Goal: Task Accomplishment & Management: Use online tool/utility

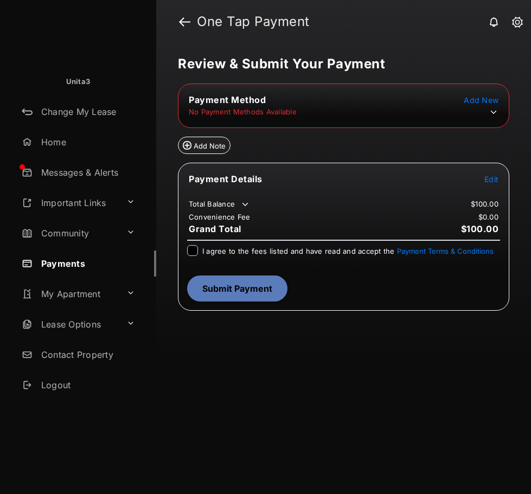
click at [494, 110] on icon at bounding box center [494, 112] width 10 height 10
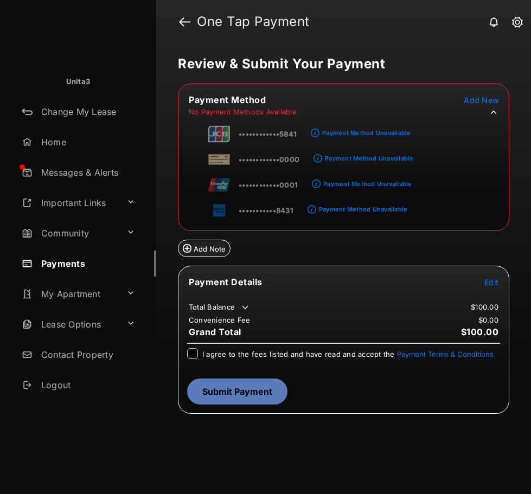
click at [470, 206] on div "••••••••••••5841 Payment Method Unavailable ••••••••••••0000 Payment Method Una…" at bounding box center [342, 170] width 326 height 103
click at [491, 103] on span "Add New" at bounding box center [481, 100] width 35 height 9
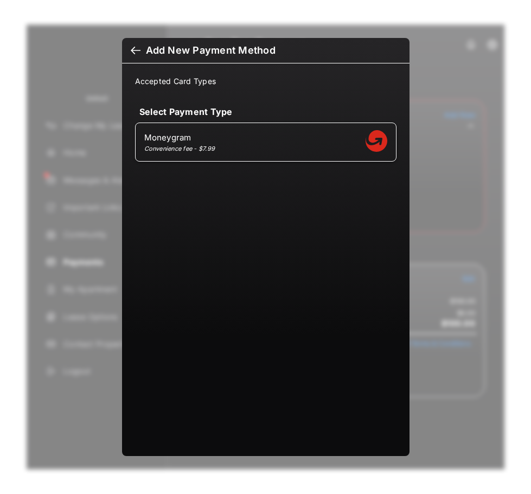
click at [137, 50] on div at bounding box center [136, 52] width 10 height 12
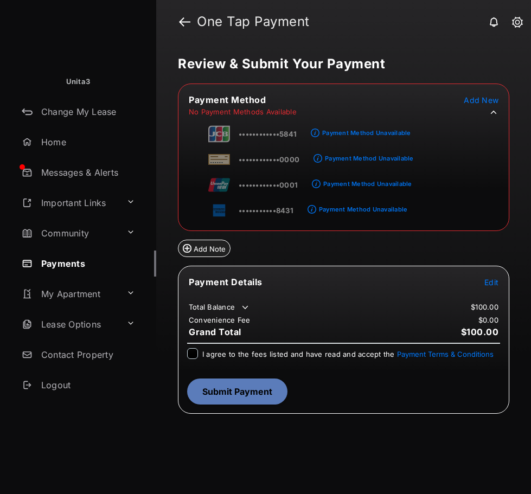
click at [482, 101] on span "Add New" at bounding box center [481, 100] width 35 height 9
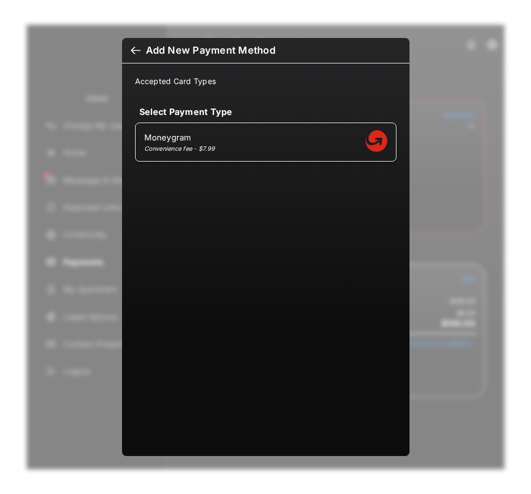
click at [132, 52] on div at bounding box center [136, 52] width 10 height 12
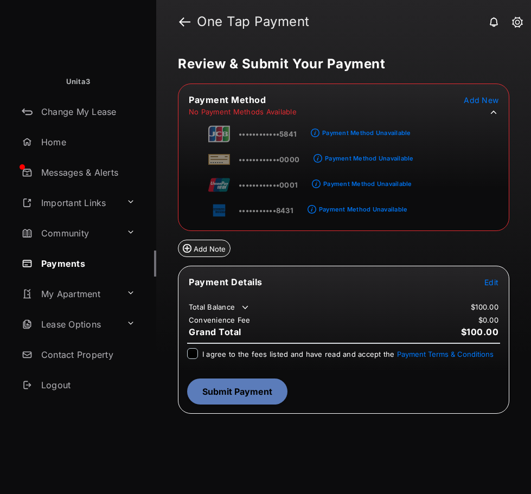
click at [482, 99] on span "Add New" at bounding box center [481, 100] width 35 height 9
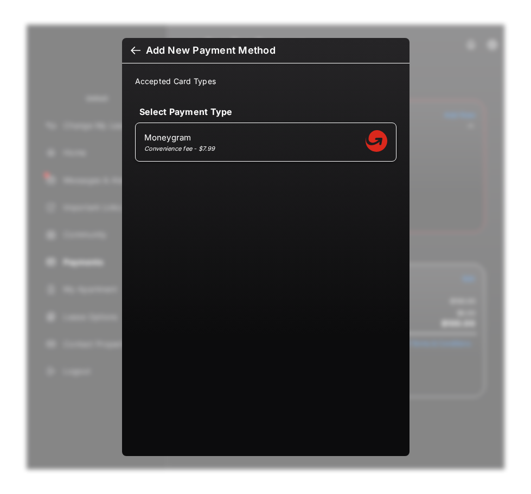
click at [133, 47] on div at bounding box center [136, 52] width 10 height 12
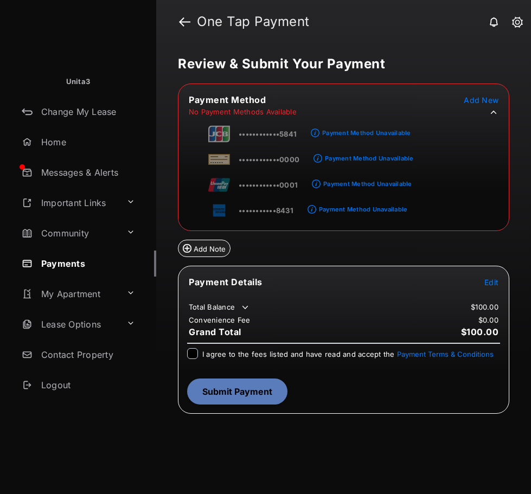
click at [453, 97] on tr "Payment Method Add New" at bounding box center [344, 100] width 328 height 12
click at [476, 100] on span "Add New" at bounding box center [481, 100] width 35 height 9
